Goal: Task Accomplishment & Management: Manage account settings

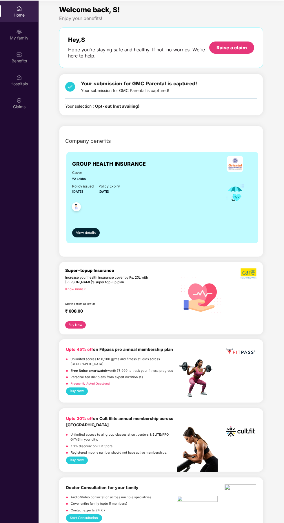
scroll to position [32, 0]
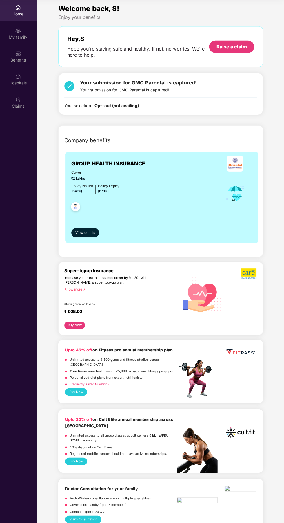
click at [19, 31] on img at bounding box center [19, 31] width 6 height 6
